Goal: Transaction & Acquisition: Purchase product/service

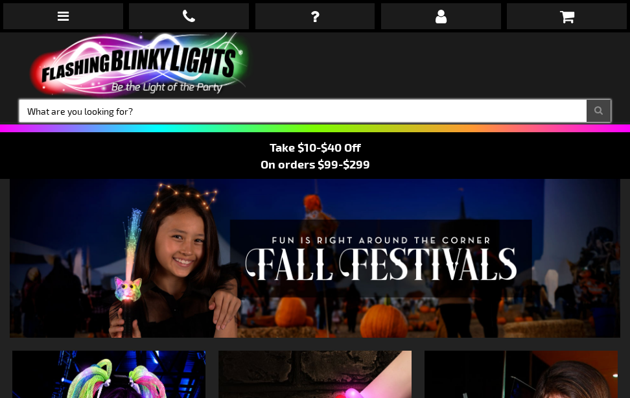
click at [153, 112] on input "Search" at bounding box center [314, 111] width 591 height 22
type input "space LED"
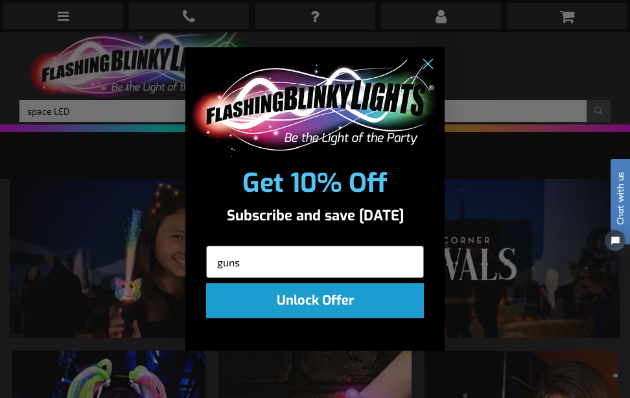
type input "guns"
click input "Submit" at bounding box center [0, 0] width 0 height 0
click at [424, 63] on circle "Close dialog" at bounding box center [426, 63] width 21 height 21
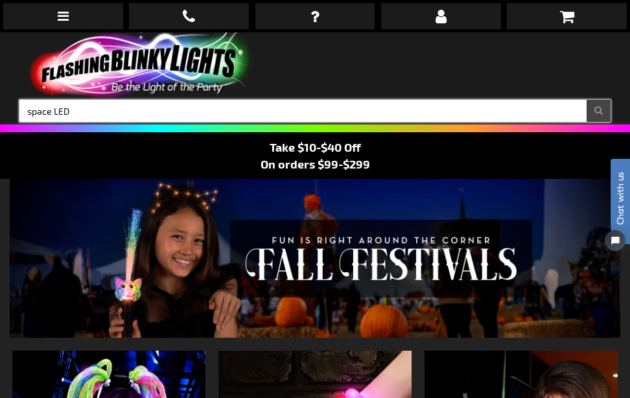
click at [71, 109] on input "space LED" at bounding box center [314, 111] width 591 height 22
type input "space LED guns"
click at [586, 100] on button "Search" at bounding box center [598, 111] width 24 height 22
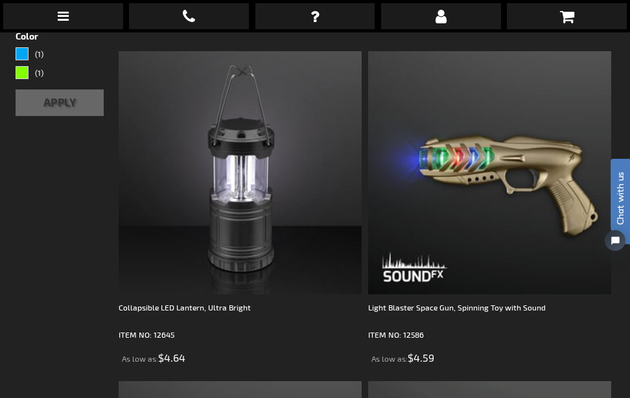
scroll to position [293, 0]
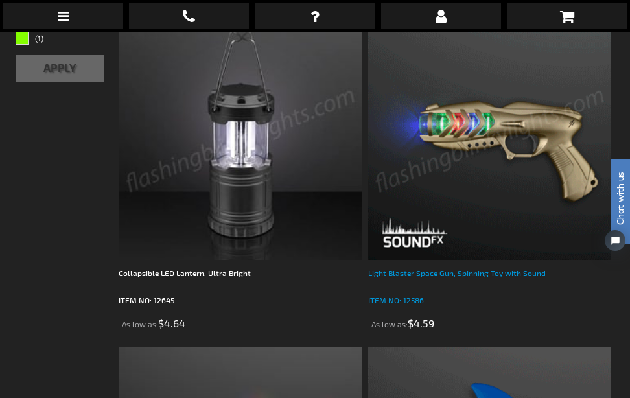
click at [439, 268] on div "Light Blaster Space Gun, Spinning Toy with Sound" at bounding box center [489, 279] width 243 height 26
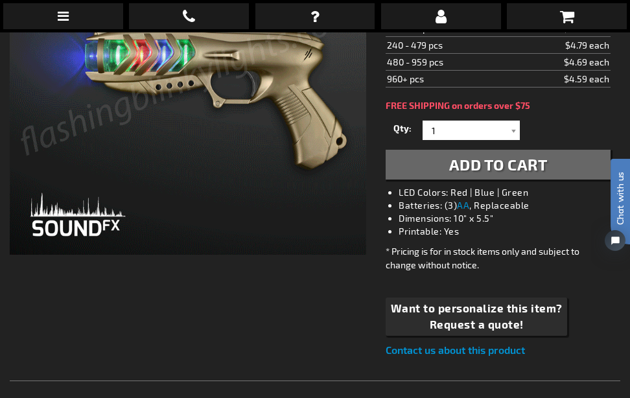
scroll to position [303, 0]
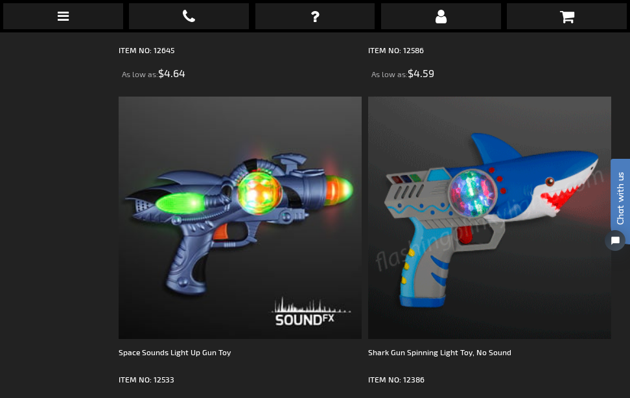
scroll to position [621, 0]
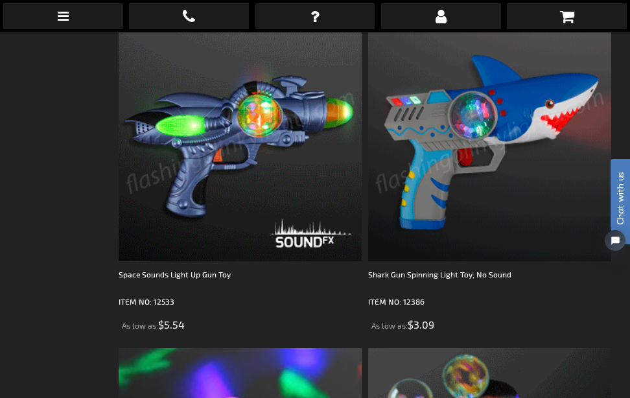
click at [290, 122] on img at bounding box center [240, 140] width 243 height 243
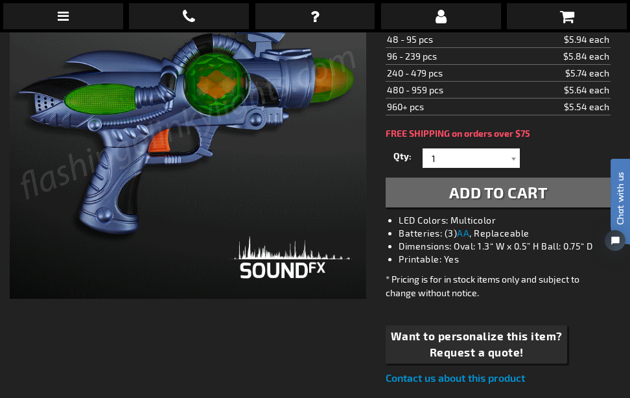
scroll to position [293, 0]
